Goal: Task Accomplishment & Management: Complete application form

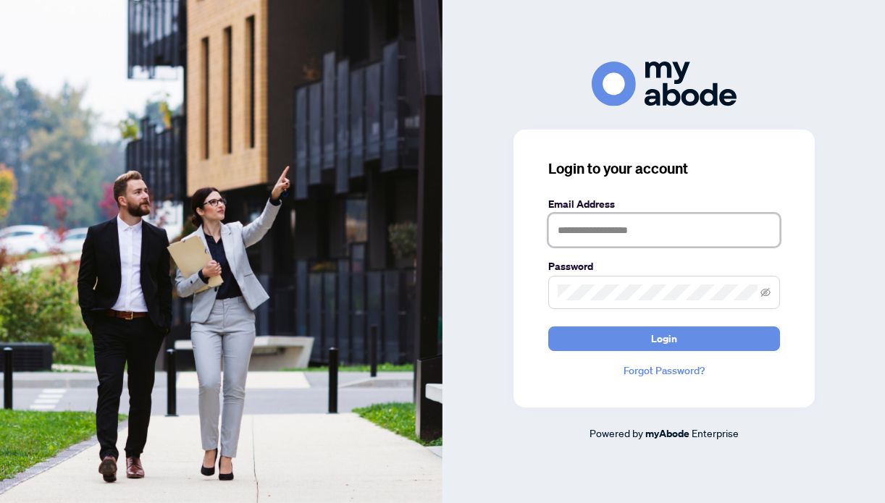
click at [584, 222] on input "text" at bounding box center [664, 230] width 232 height 33
type input "**********"
click at [633, 302] on span at bounding box center [664, 292] width 232 height 33
click at [548, 326] on button "Login" at bounding box center [664, 338] width 232 height 25
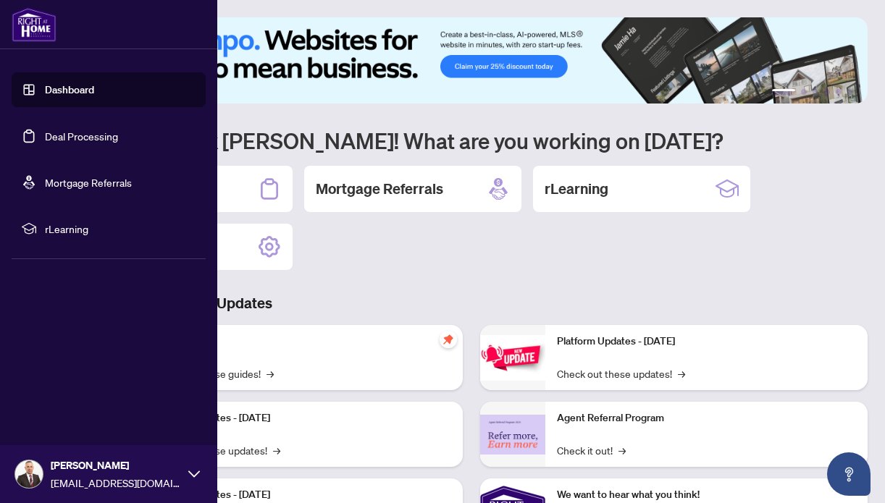
click at [84, 133] on link "Deal Processing" at bounding box center [81, 136] width 73 height 13
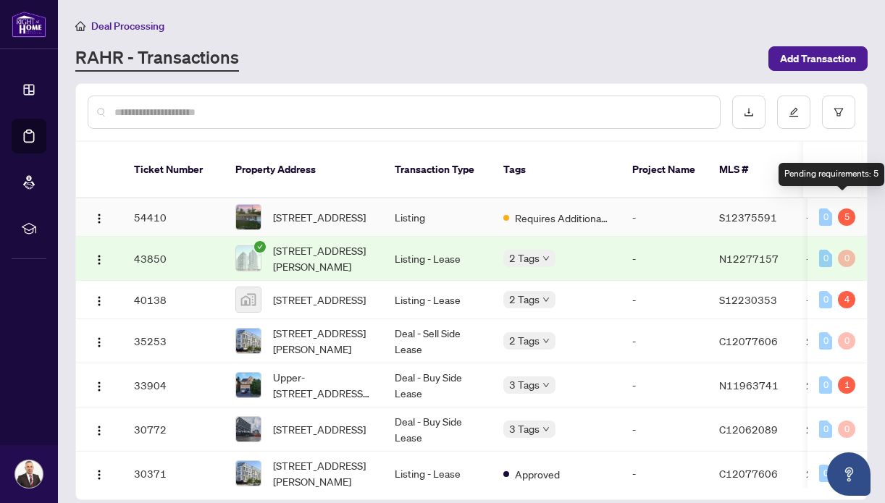
click at [843, 208] on div "5" at bounding box center [846, 216] width 17 height 17
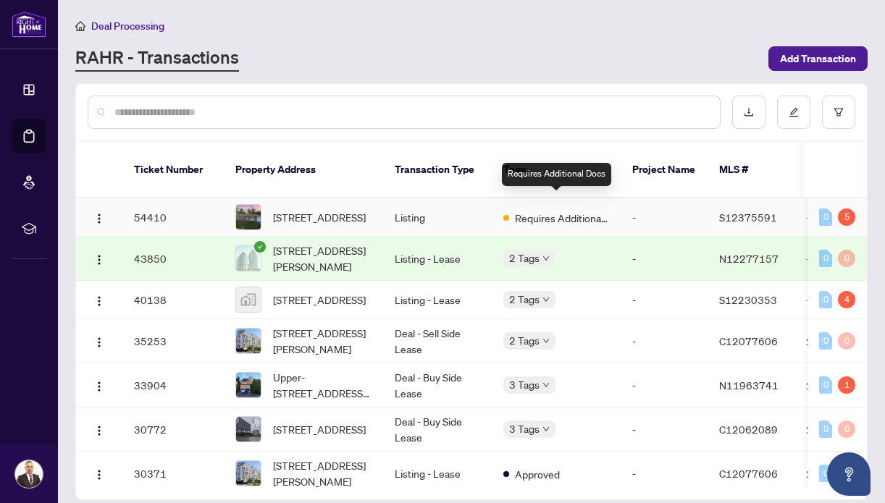
click at [567, 210] on span "Requires Additional Docs" at bounding box center [562, 218] width 94 height 16
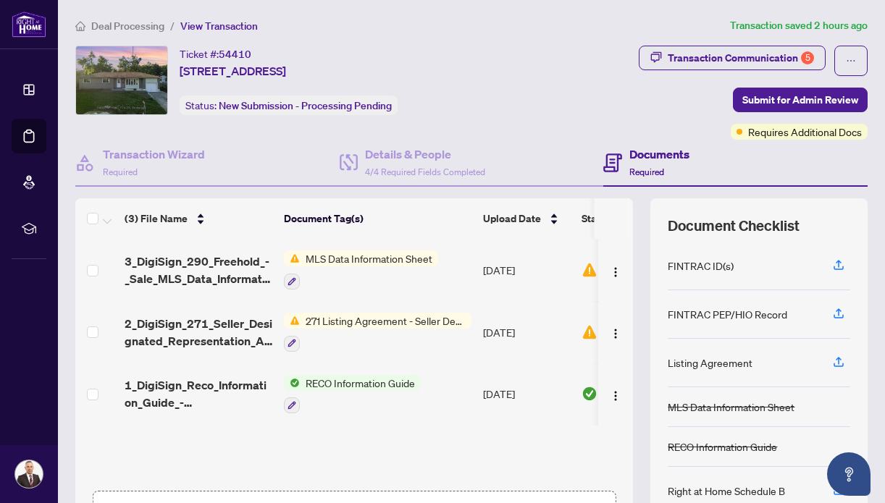
click at [331, 261] on span "MLS Data Information Sheet" at bounding box center [369, 258] width 138 height 16
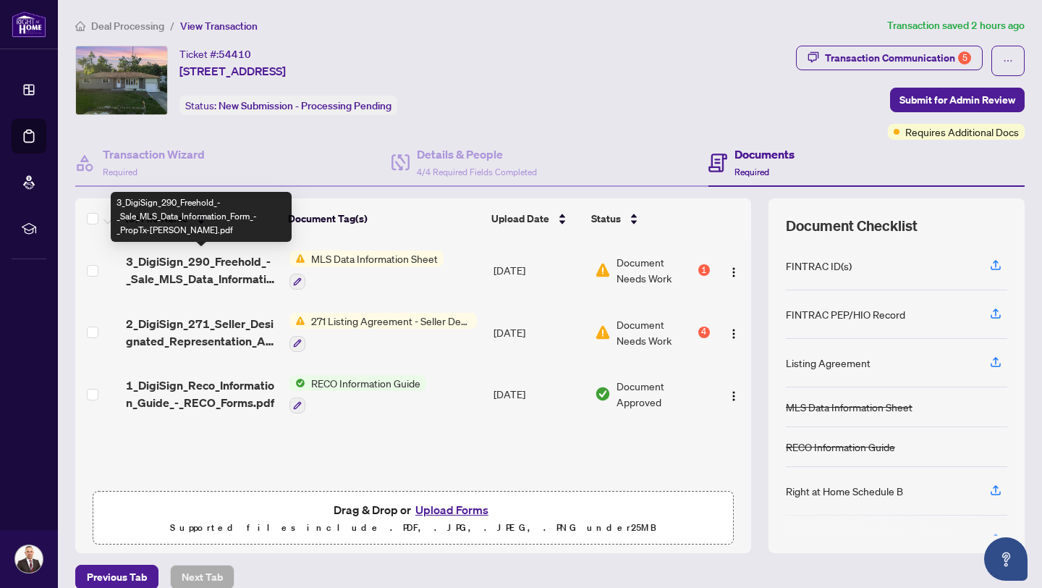
click at [214, 270] on span "3_DigiSign_290_Freehold_-_Sale_MLS_Data_Information_Form_-_PropTx-OREA.pdf" at bounding box center [202, 270] width 152 height 35
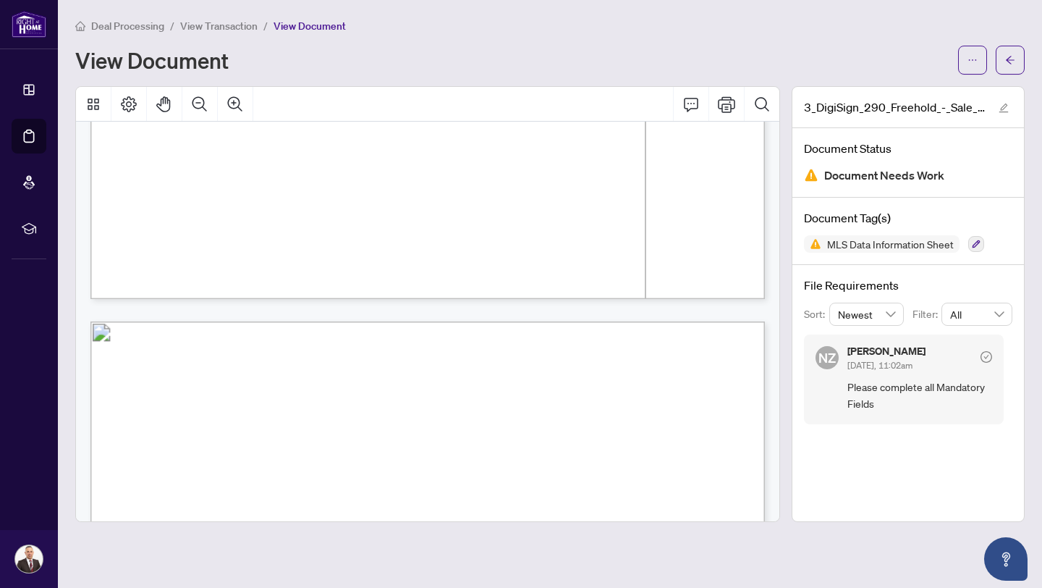
scroll to position [463, 0]
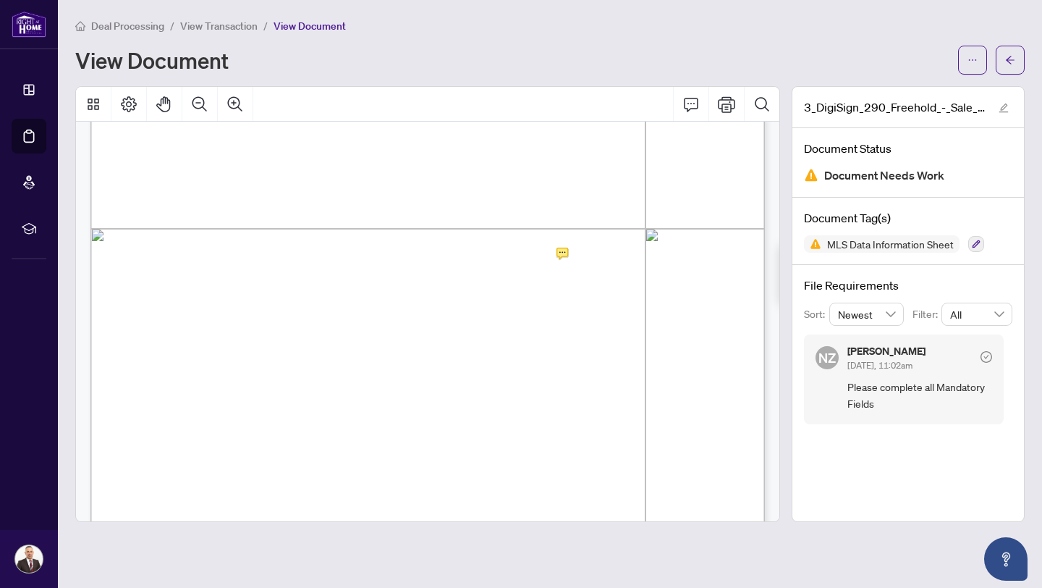
click at [486, 259] on span "Not Applicable" at bounding box center [456, 260] width 59 height 12
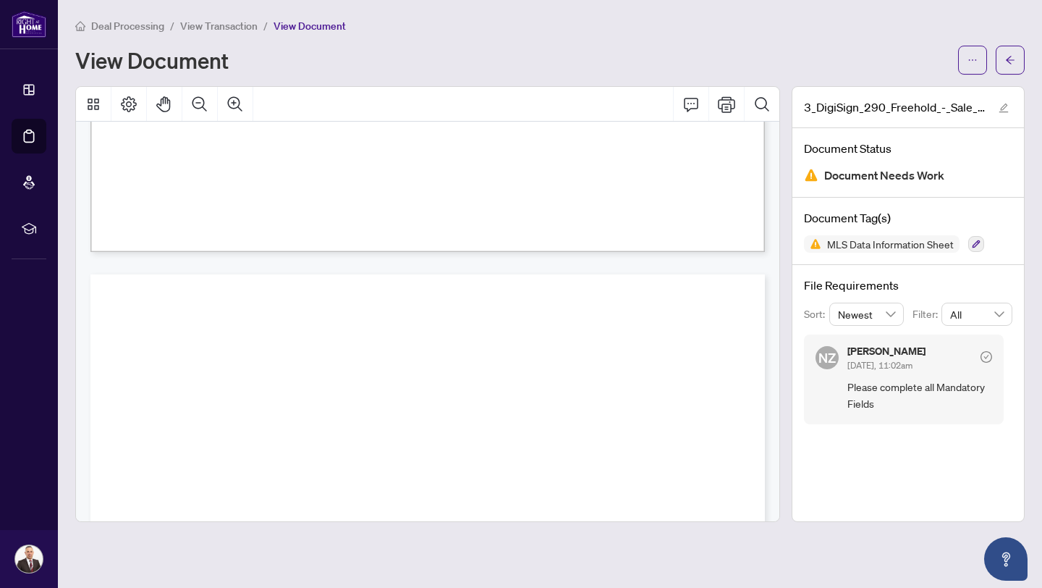
scroll to position [444, 0]
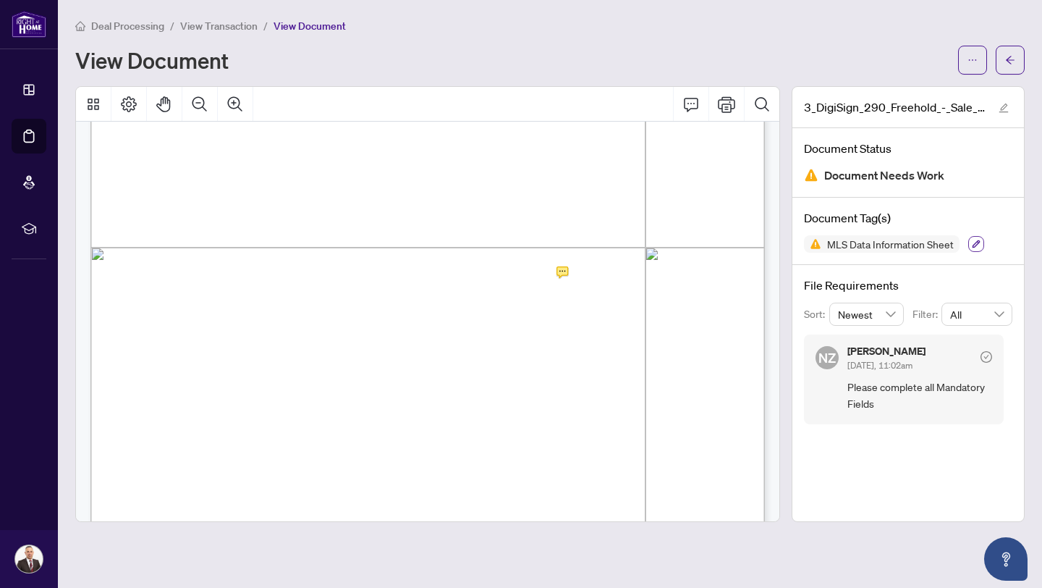
click at [884, 244] on icon "button" at bounding box center [976, 244] width 9 height 9
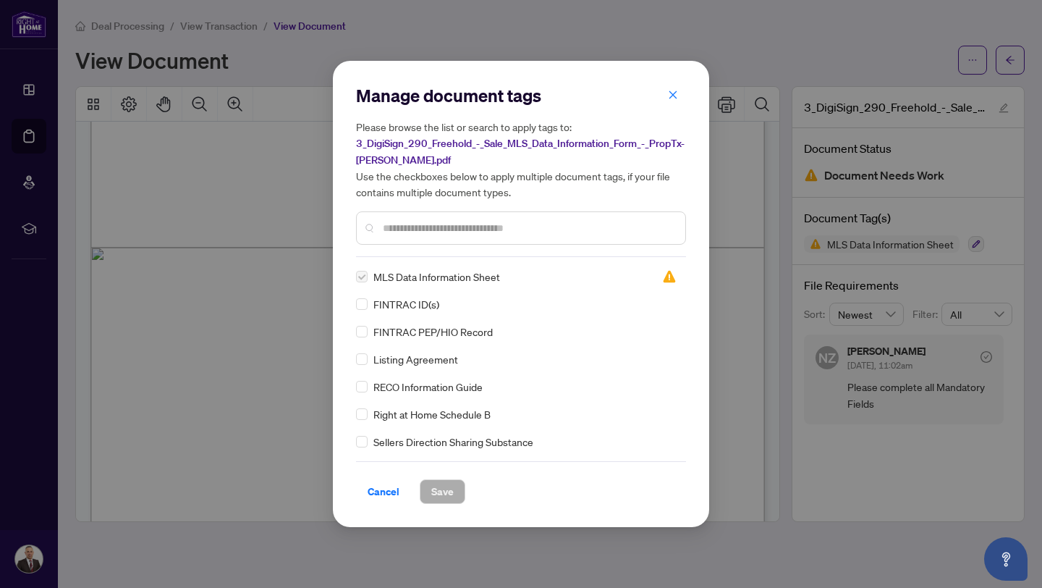
click at [669, 92] on icon "close" at bounding box center [673, 95] width 10 height 10
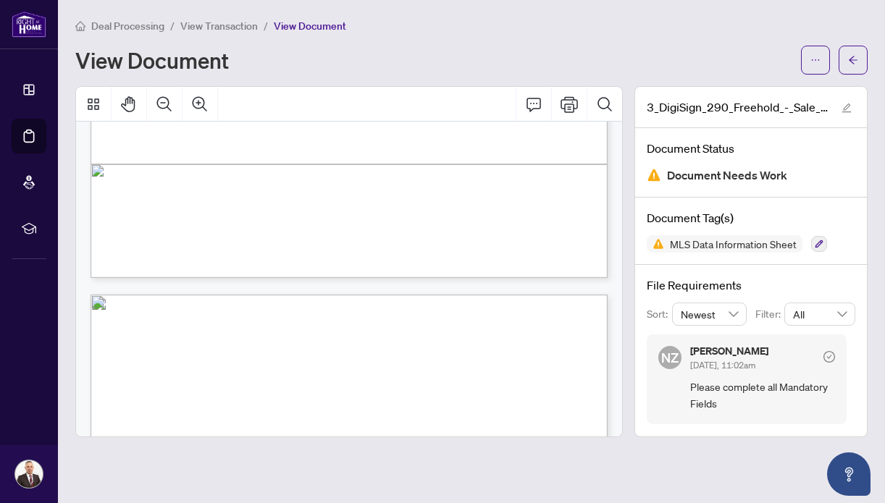
scroll to position [528, 0]
click at [858, 62] on button "button" at bounding box center [852, 60] width 29 height 29
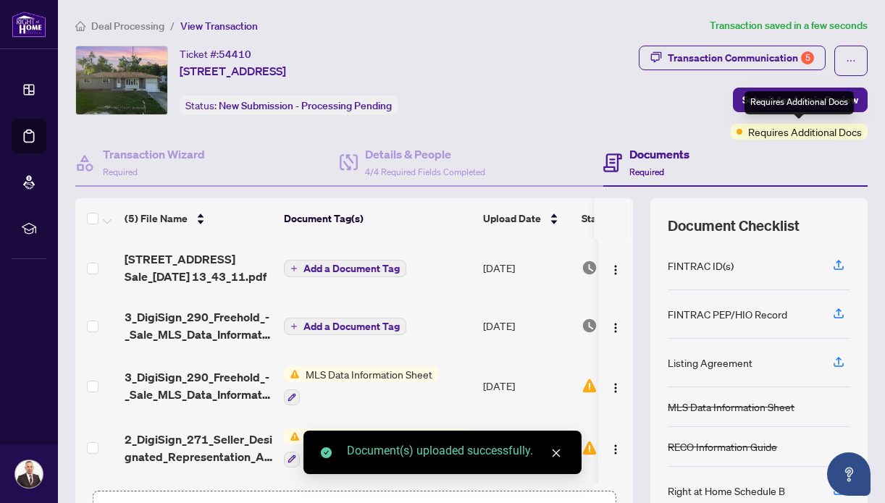
click at [800, 104] on div "Requires Additional Docs" at bounding box center [798, 102] width 109 height 23
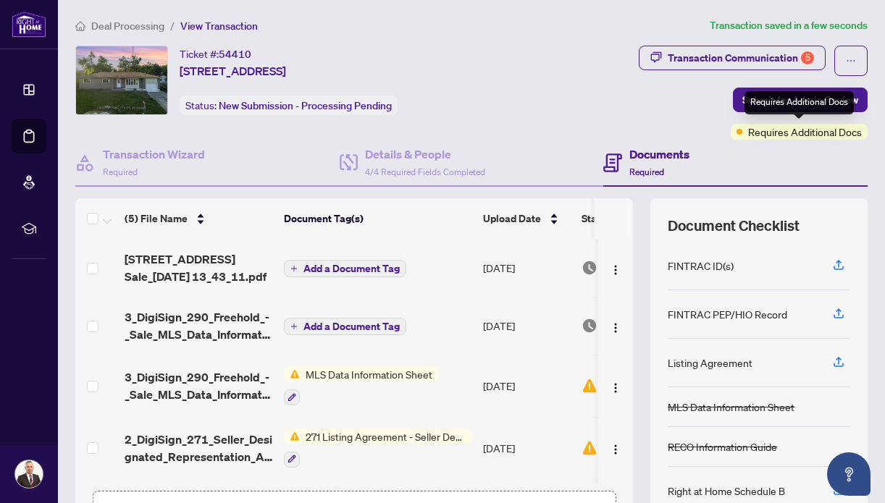
click at [811, 104] on div "Requires Additional Docs" at bounding box center [798, 102] width 109 height 23
click at [785, 99] on span "Submit for Admin Review" at bounding box center [800, 99] width 116 height 23
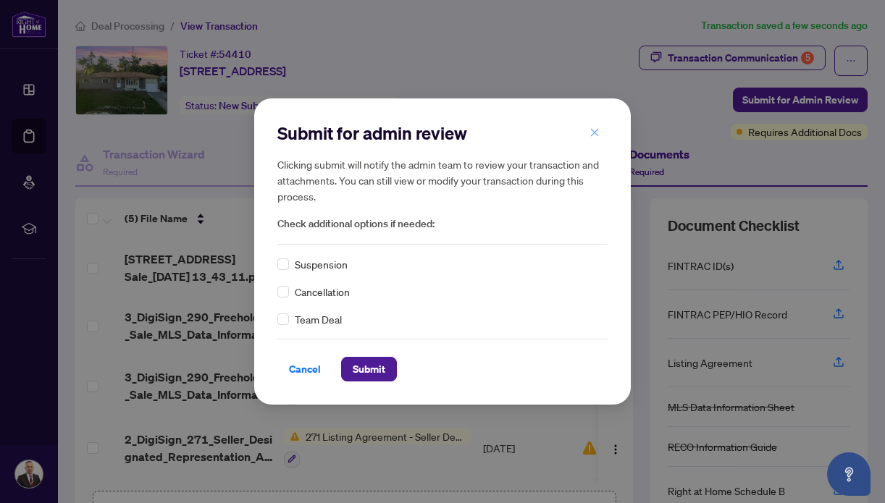
click at [595, 134] on icon "close" at bounding box center [595, 132] width 8 height 8
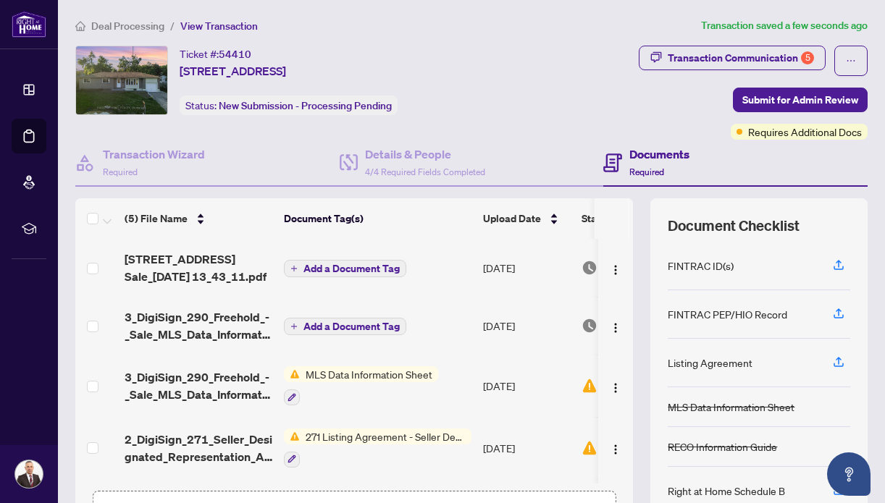
click at [781, 101] on span "Submit for Admin Review" at bounding box center [800, 99] width 116 height 23
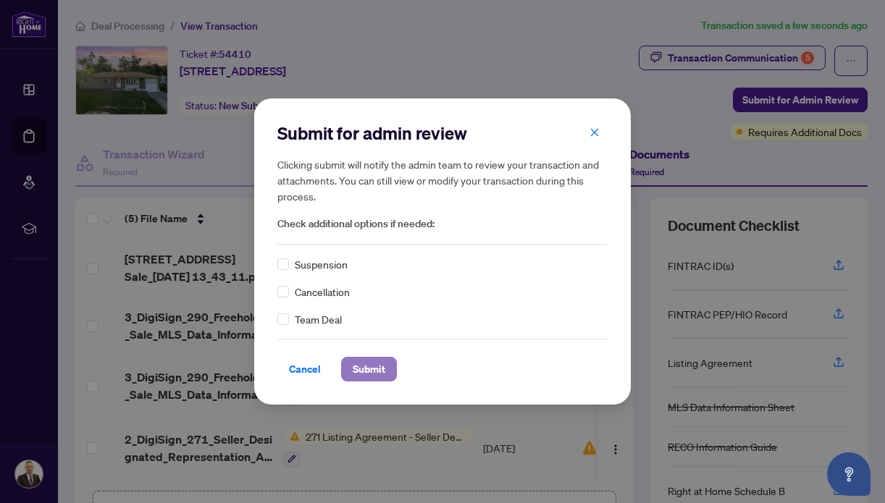
click at [363, 374] on span "Submit" at bounding box center [369, 369] width 33 height 23
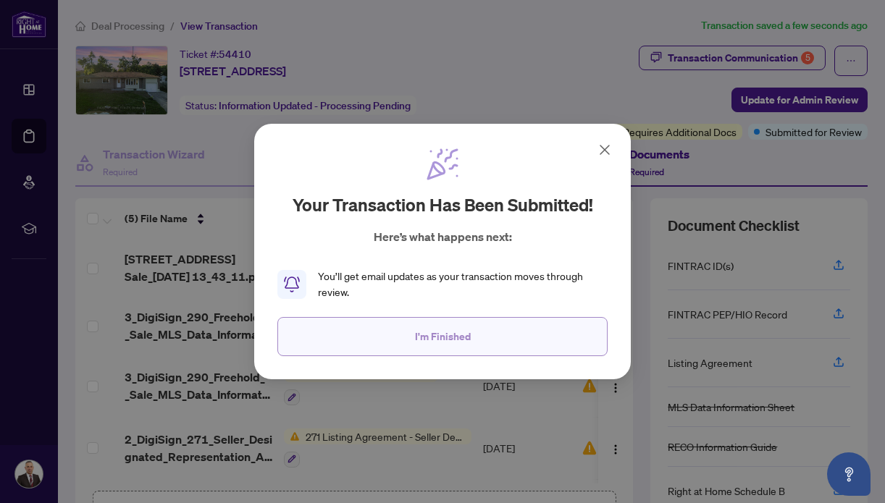
click at [486, 343] on button "I'm Finished" at bounding box center [442, 336] width 330 height 39
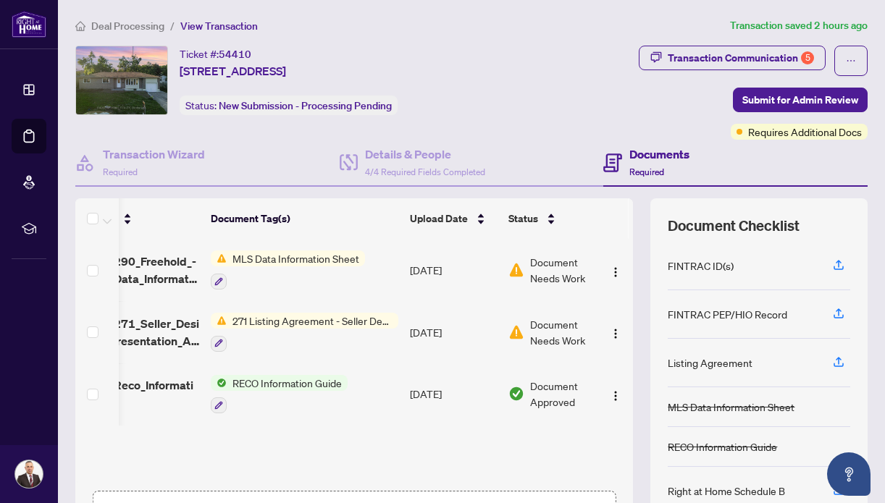
scroll to position [0, 105]
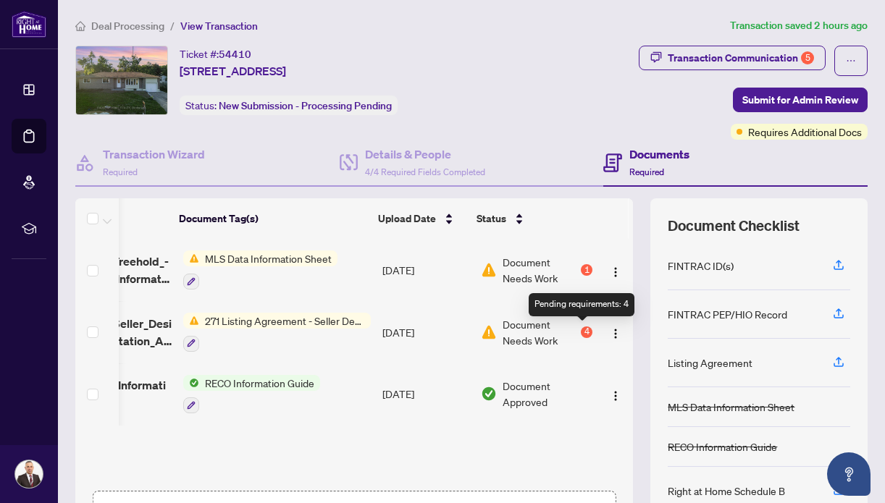
click at [581, 331] on div "4" at bounding box center [587, 332] width 12 height 12
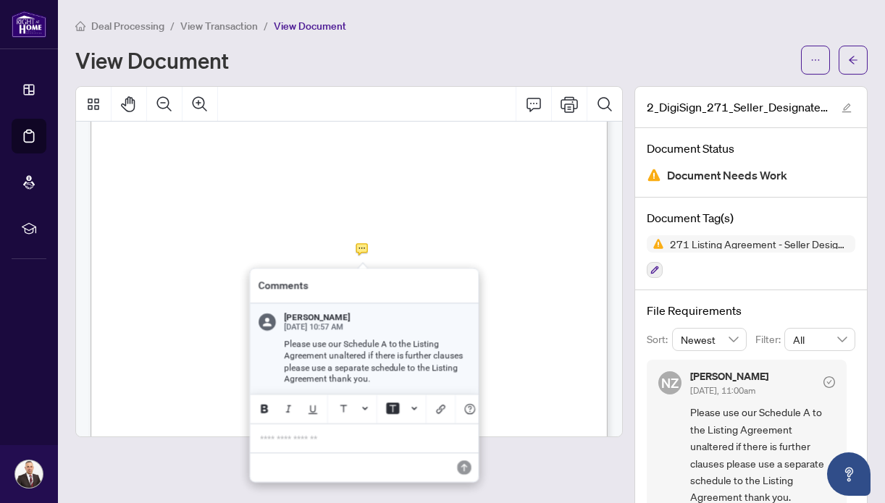
scroll to position [3747, 0]
drag, startPoint x: 281, startPoint y: 339, endPoint x: 424, endPoint y: 380, distance: 148.9
click at [424, 380] on div "Please use our Schedule A to the Listing Agreement unaltered if there is furthe…" at bounding box center [372, 360] width 197 height 48
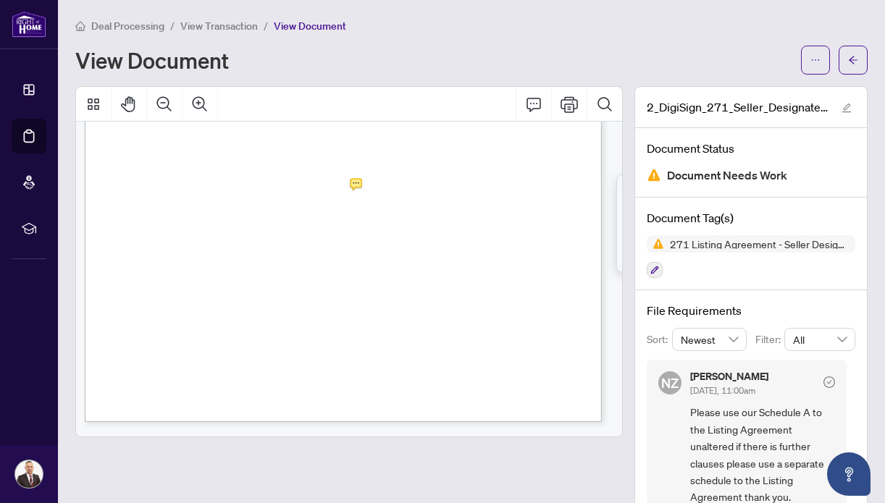
scroll to position [67, 0]
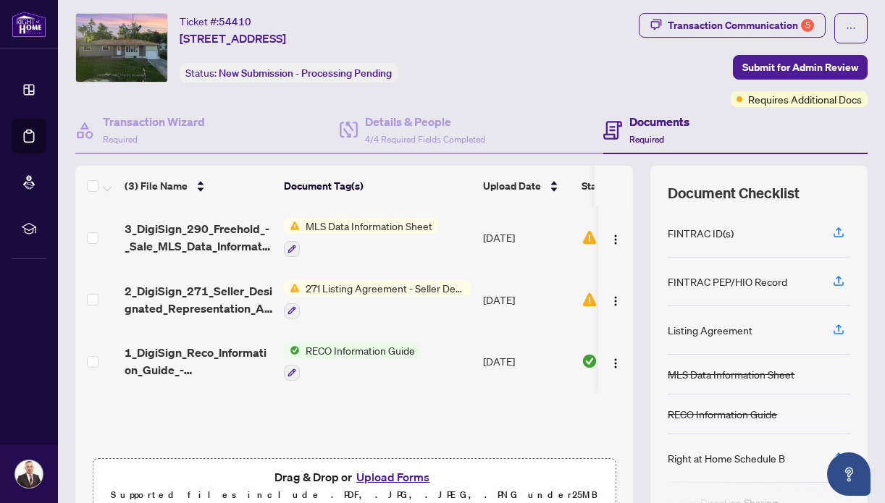
click at [361, 229] on span "MLS Data Information Sheet" at bounding box center [369, 226] width 138 height 16
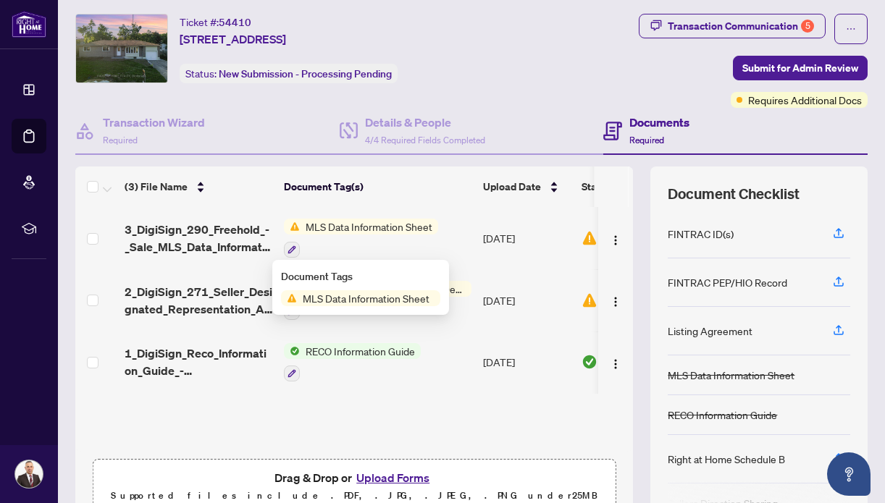
drag, startPoint x: 369, startPoint y: 224, endPoint x: 388, endPoint y: 224, distance: 18.8
click at [369, 224] on span "MLS Data Information Sheet" at bounding box center [369, 227] width 138 height 16
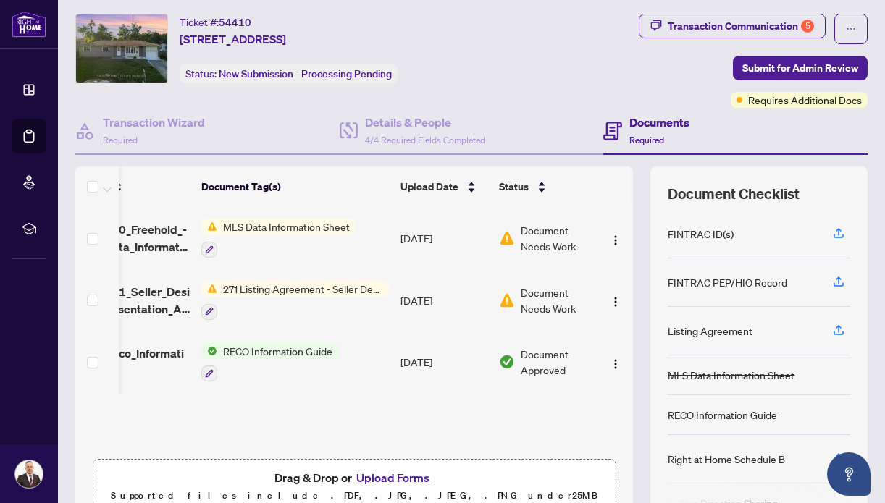
scroll to position [0, 105]
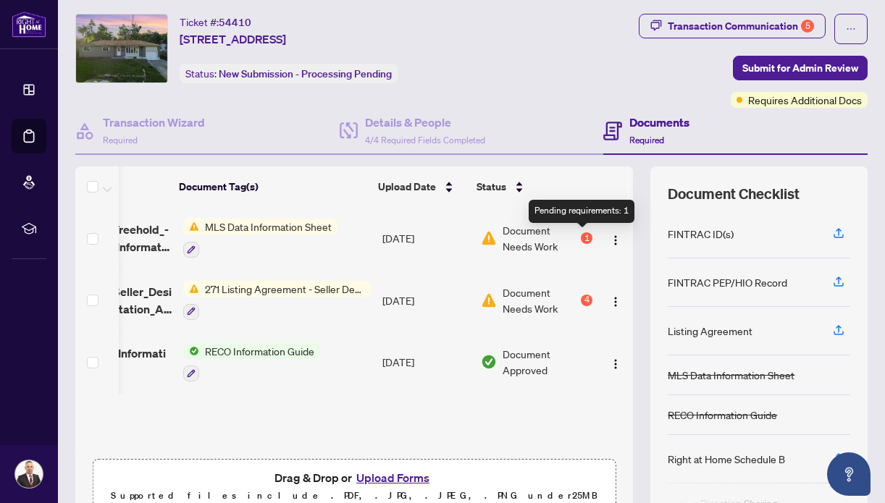
click at [581, 237] on div "1" at bounding box center [587, 238] width 12 height 12
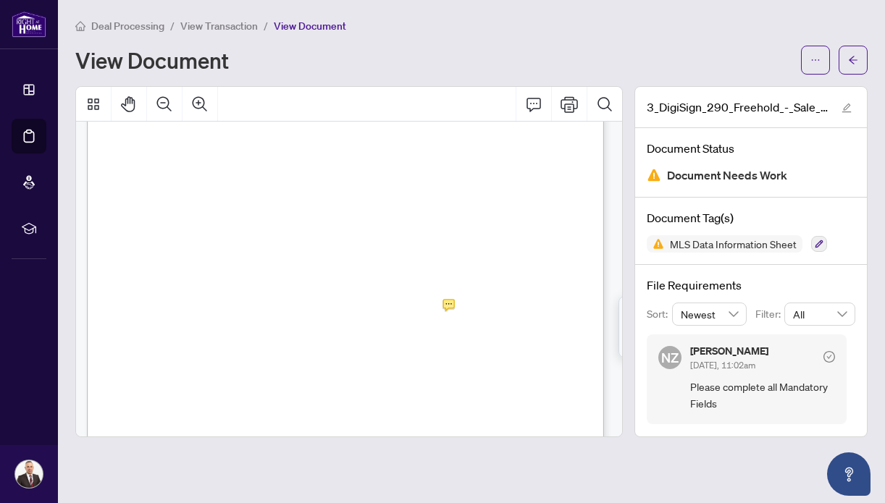
scroll to position [277, 4]
